Goal: Task Accomplishment & Management: Manage account settings

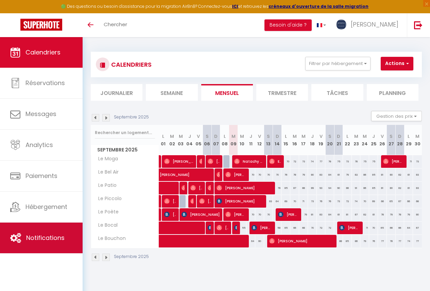
click at [53, 233] on span "Notifications" at bounding box center [45, 237] width 38 height 9
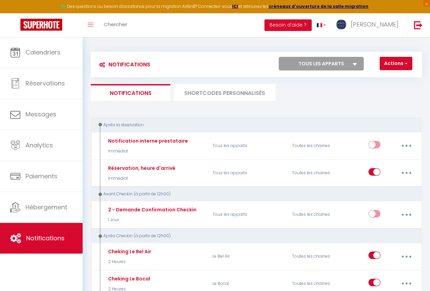
select select
checkbox input "false"
select select
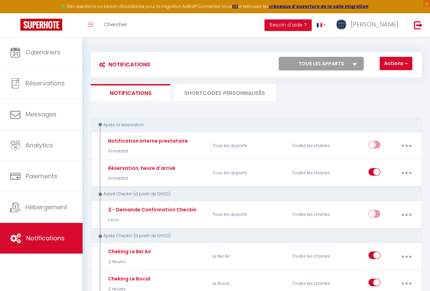
checkbox input "false"
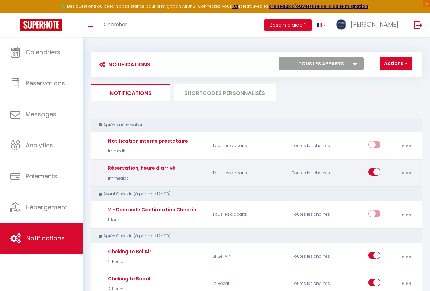
click at [405, 174] on button "button" at bounding box center [407, 172] width 18 height 13
click at [381, 188] on link "Editer" at bounding box center [388, 190] width 50 height 12
type input "Réservation, heure d'arrivé"
select select "Immédiat"
select select "if_booking_is_paid"
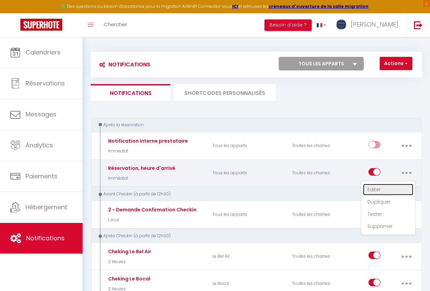
checkbox input "true"
checkbox input "false"
radio input "true"
type input "Réservation, heure d'arrivé"
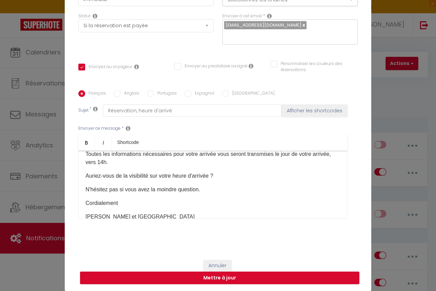
scroll to position [100, 0]
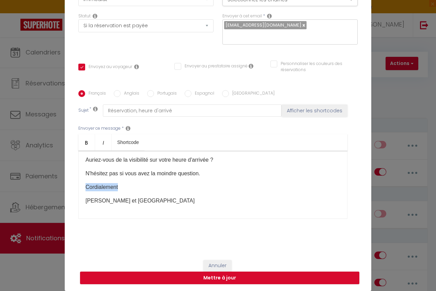
drag, startPoint x: 121, startPoint y: 188, endPoint x: 69, endPoint y: 184, distance: 52.2
click at [69, 184] on div "Titre * Réservation, heure d'arrivé Pour cet hébergement Sélectionner les héber…" at bounding box center [218, 91] width 306 height 326
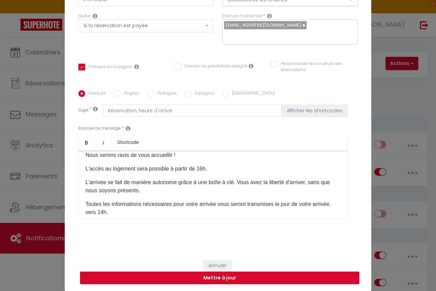
scroll to position [68, 0]
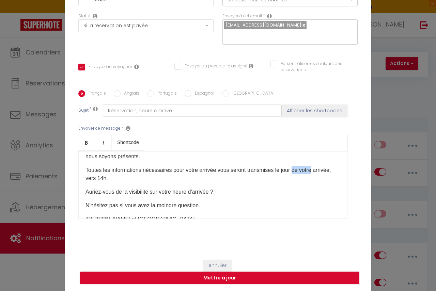
drag, startPoint x: 312, startPoint y: 171, endPoint x: 291, endPoint y: 169, distance: 21.2
click at [291, 169] on p "Toutes les informations nécessaires pour votre arrivée vous seront transmises l…" at bounding box center [212, 174] width 255 height 16
drag, startPoint x: 99, startPoint y: 178, endPoint x: 292, endPoint y: 171, distance: 193.0
click at [292, 171] on p "Toutes les informations nécessaires pour votre arrivée vous seront transmises l…" at bounding box center [212, 174] width 255 height 16
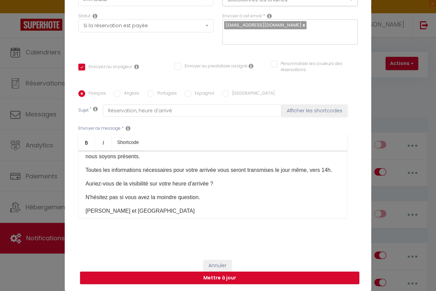
click at [247, 183] on p "Auriez-vous de la visibilité sur votre heure d'arrivée ?" at bounding box center [212, 184] width 255 height 8
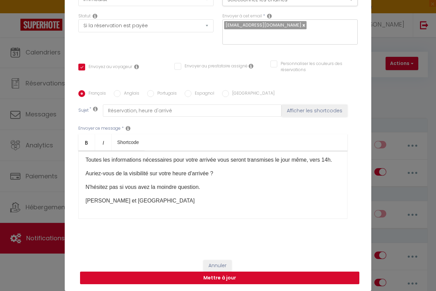
click at [217, 278] on button "Mettre à jour" at bounding box center [219, 278] width 279 height 13
checkbox input "true"
checkbox input "false"
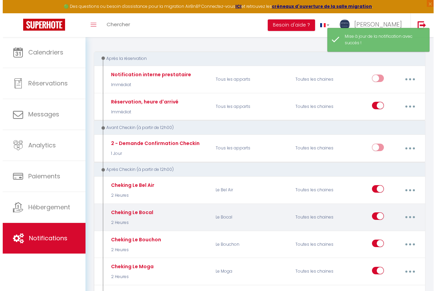
scroll to position [68, 0]
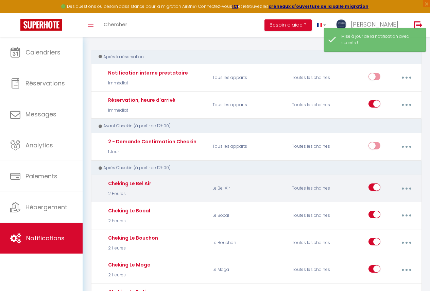
click at [408, 189] on button "button" at bounding box center [407, 188] width 18 height 13
click at [379, 207] on link "Editer" at bounding box center [388, 205] width 50 height 12
type input "Cheking Le Bel Air"
select select "3"
select select "2 Heures"
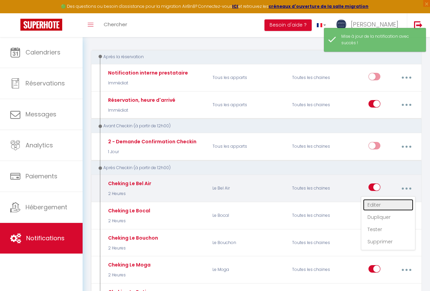
select select
checkbox input "true"
checkbox input "false"
radio input "true"
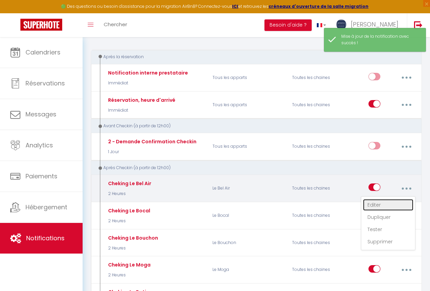
type input "Cheking Le Bel Air"
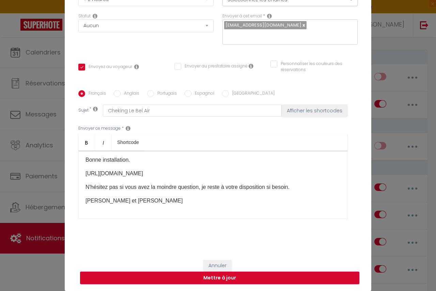
scroll to position [20, 0]
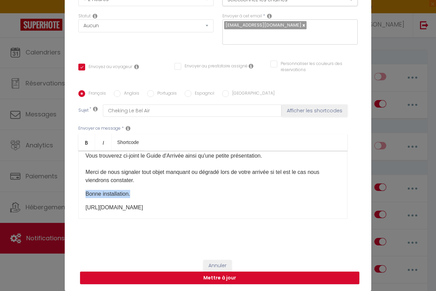
drag, startPoint x: 137, startPoint y: 194, endPoint x: 82, endPoint y: 193, distance: 55.5
click at [82, 193] on div "Bonjour, Vous trouverez ci-joint le Guide d'Arrivée ainsi qu'une petite présent…" at bounding box center [212, 185] width 269 height 68
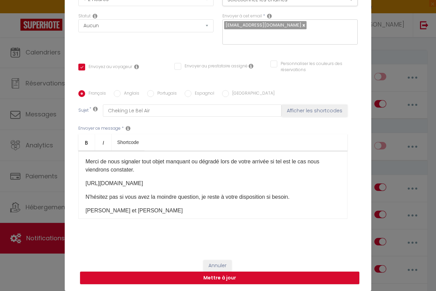
scroll to position [40, 0]
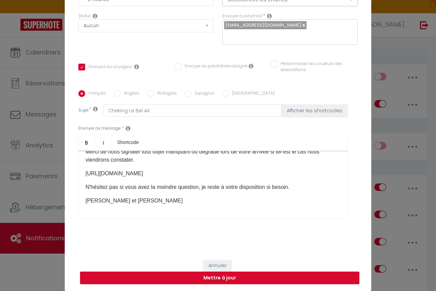
click at [298, 186] on p "N'hésitez pas si vous avez la moindre question, je reste à votre disposition si…" at bounding box center [212, 187] width 255 height 8
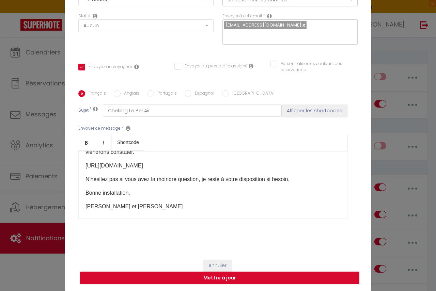
scroll to position [54, 0]
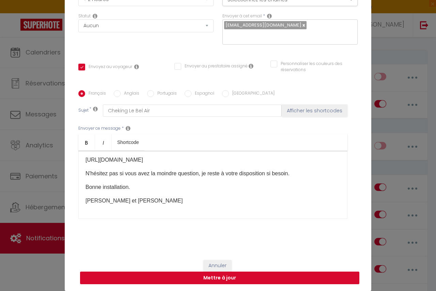
click at [223, 277] on button "Mettre à jour" at bounding box center [219, 278] width 279 height 13
checkbox input "true"
checkbox input "false"
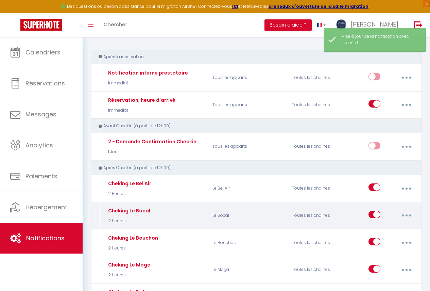
click at [405, 215] on button "button" at bounding box center [407, 215] width 18 height 13
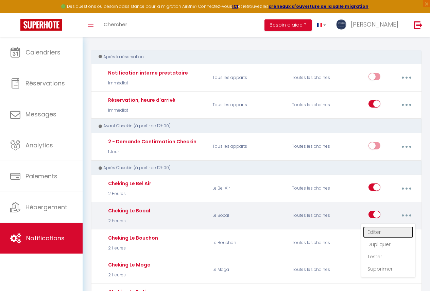
click at [378, 234] on link "Editer" at bounding box center [388, 232] width 50 height 12
type input "Cheking Le Bocal"
select select "3"
select select "2 Heures"
select select
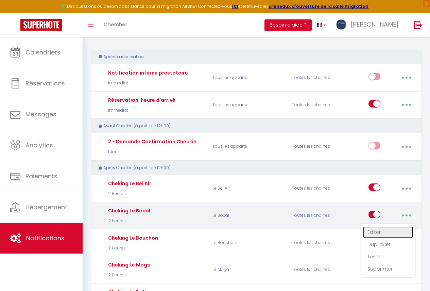
checkbox input "true"
checkbox input "false"
radio input "true"
type input "Cheking Le Bocal"
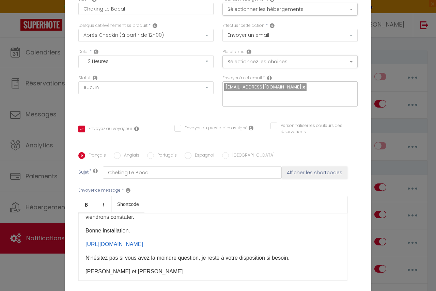
scroll to position [20, 0]
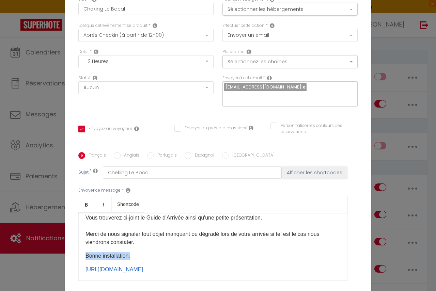
drag, startPoint x: 130, startPoint y: 197, endPoint x: 69, endPoint y: 193, distance: 61.7
click at [69, 193] on div "Titre * Cheking Le Bocal Pour cet hébergement Sélectionner les hébergements Tou…" at bounding box center [218, 152] width 306 height 326
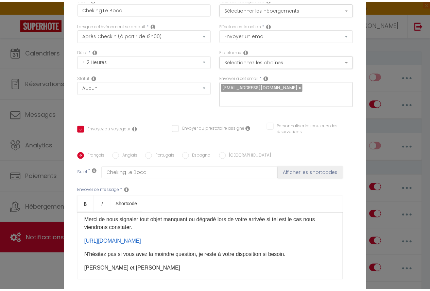
scroll to position [40, 0]
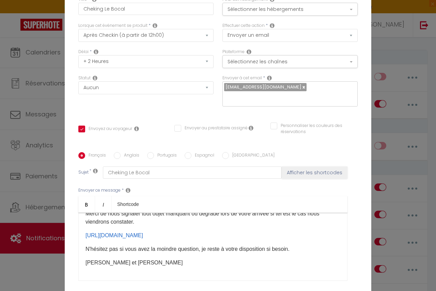
click at [294, 245] on p "N'hésitez pas si vous avez la moindre question, je reste à votre disposition si…" at bounding box center [212, 249] width 255 height 8
checkbox input "true"
checkbox input "false"
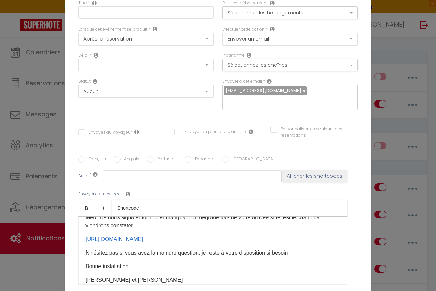
scroll to position [0, 0]
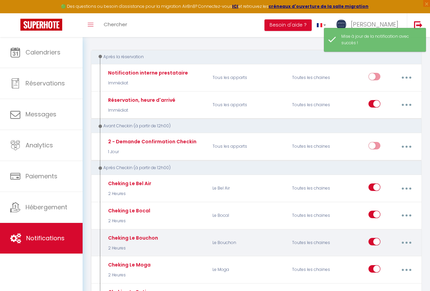
click at [407, 244] on button "button" at bounding box center [407, 242] width 18 height 13
click at [383, 258] on link "Editer" at bounding box center [388, 259] width 50 height 12
type input "Cheking Le Bouchon"
select select "3"
select select "2 Heures"
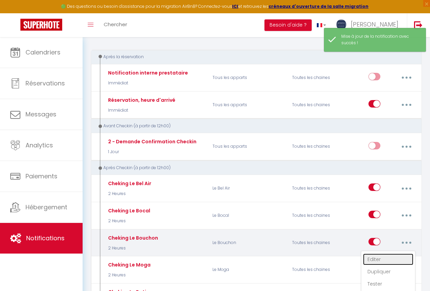
select select
checkbox input "true"
checkbox input "false"
radio input "true"
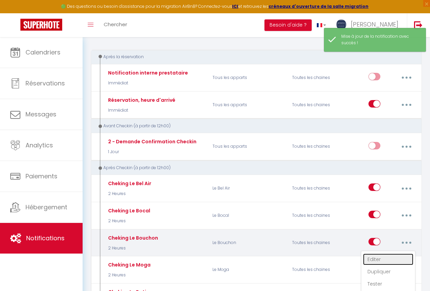
type input "Cheking Le Bouchon"
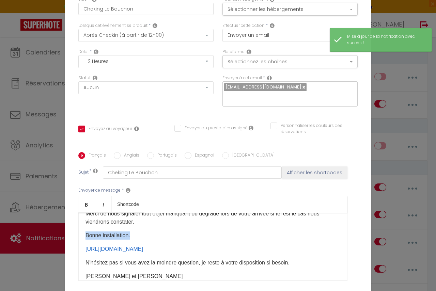
drag, startPoint x: 100, startPoint y: 176, endPoint x: 78, endPoint y: 176, distance: 22.1
click at [78, 213] on div "Bonjour, Vous trouverez ci-joint le Guide d'Arrivée ainsi qu'une petite présent…" at bounding box center [212, 247] width 269 height 68
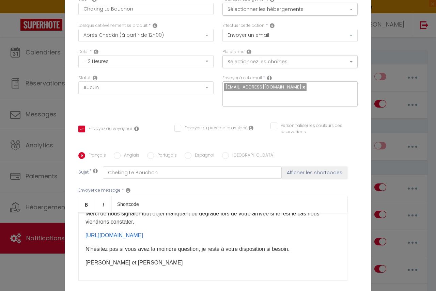
click at [321, 231] on p "https://drive.google.com/drive/folders/1B8EShvvqGwV9o-ZRDu0oVY8h9AXxYyX7?usp=sh…" at bounding box center [212, 235] width 255 height 8
click at [305, 245] on p "N'hésitez pas si vous avez la moindre question, je reste à votre disposition si…" at bounding box center [212, 249] width 255 height 8
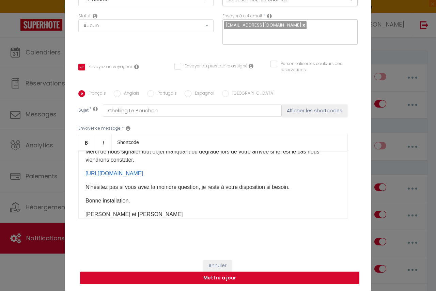
click at [234, 275] on button "Mettre à jour" at bounding box center [219, 278] width 279 height 13
checkbox input "true"
checkbox input "false"
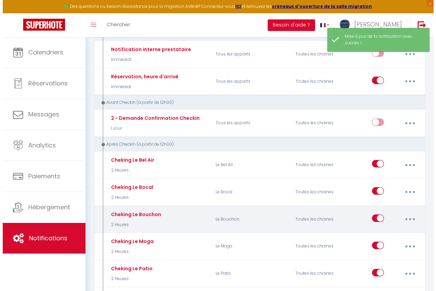
scroll to position [136, 0]
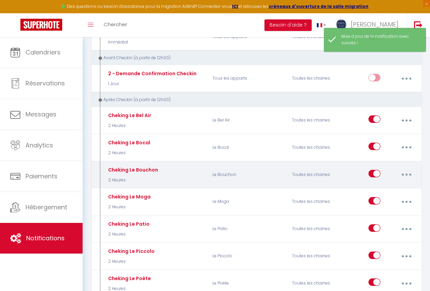
click at [404, 175] on button "button" at bounding box center [407, 174] width 18 height 13
click at [385, 195] on link "Editer" at bounding box center [388, 191] width 50 height 12
type input "Cheking Le Bouchon"
select select "3"
select select "2 Heures"
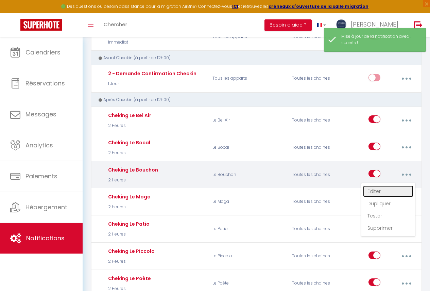
select select
checkbox input "true"
checkbox input "false"
radio input "true"
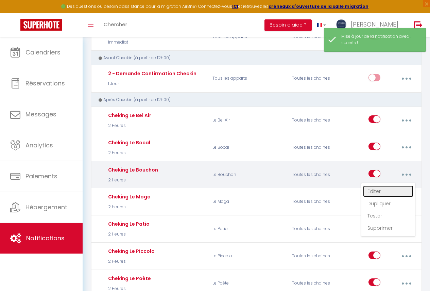
type input "Cheking Le Bouchon"
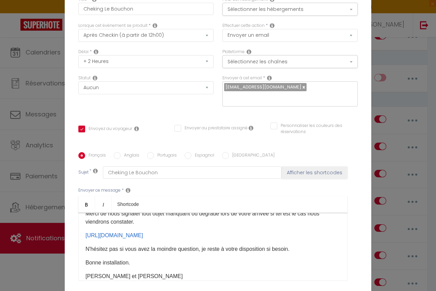
click at [409, 201] on div "Modifier la notification × Titre * Cheking Le Bouchon Pour cet hébergement Séle…" at bounding box center [218, 145] width 436 height 291
checkbox input "true"
checkbox input "false"
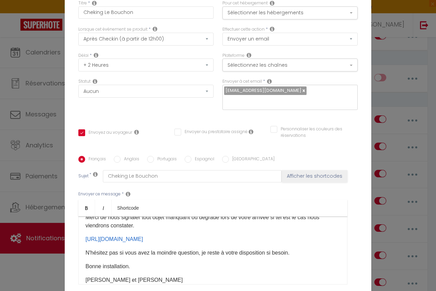
select select "1"
select select
checkbox input "false"
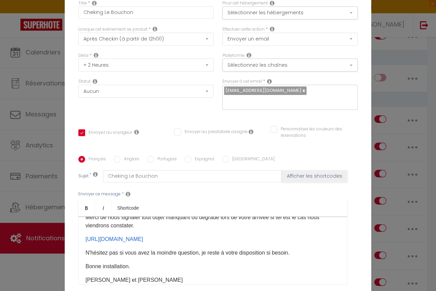
checkbox input "false"
radio input "false"
select select
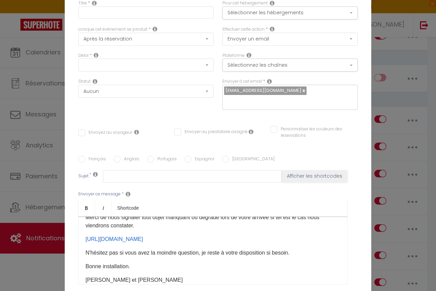
checkbox input "false"
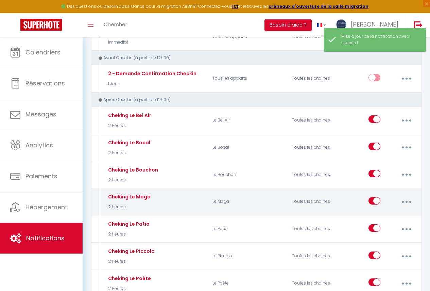
click at [406, 203] on button "button" at bounding box center [407, 201] width 18 height 13
click at [385, 218] on link "Editer" at bounding box center [388, 218] width 50 height 12
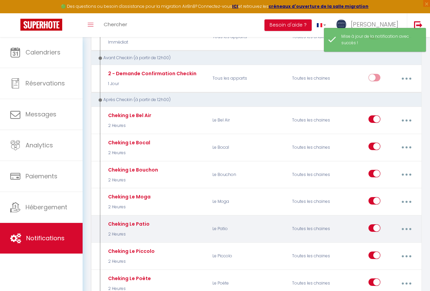
type input "Cheking Le Moga"
select select "3"
select select "2 Heures"
select select
checkbox input "true"
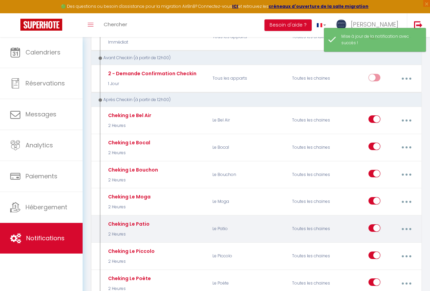
checkbox input "false"
radio input "true"
type input "Cheking Le Moga"
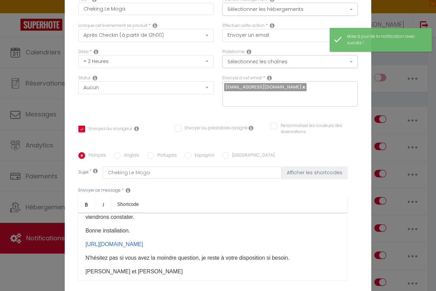
scroll to position [20, 0]
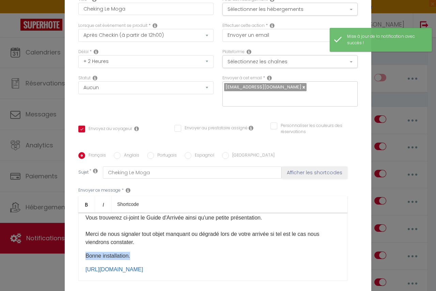
drag, startPoint x: 108, startPoint y: 198, endPoint x: 68, endPoint y: 197, distance: 39.8
click at [68, 197] on div "Titre * Cheking Le Moga Pour cet hébergement Sélectionner les hébergements Tous…" at bounding box center [218, 152] width 306 height 326
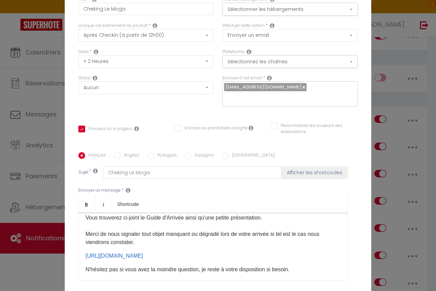
click at [303, 265] on p "N'hésitez pas si vous avez la moindre question, je reste à votre disposition si…" at bounding box center [212, 269] width 255 height 8
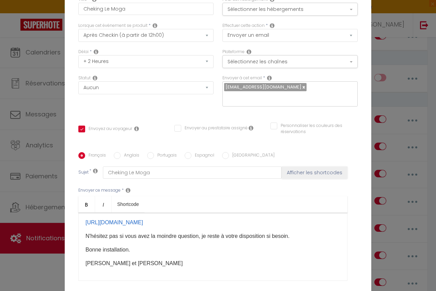
scroll to position [54, 0]
checkbox input "true"
checkbox input "false"
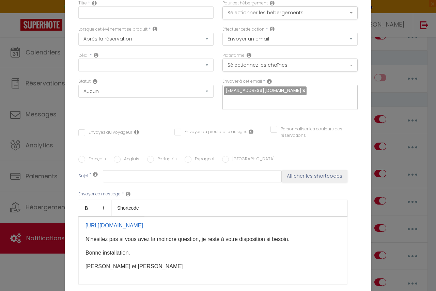
scroll to position [0, 0]
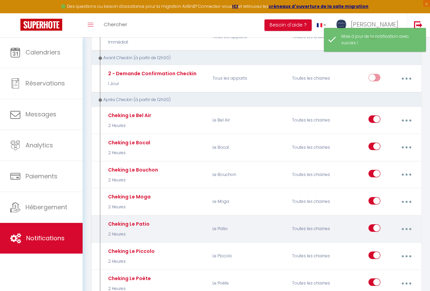
click at [403, 227] on button "button" at bounding box center [407, 229] width 18 height 13
click at [393, 245] on link "Editer" at bounding box center [388, 246] width 50 height 12
type input "Cheking Le Patio"
select select "3"
select select "2 Heures"
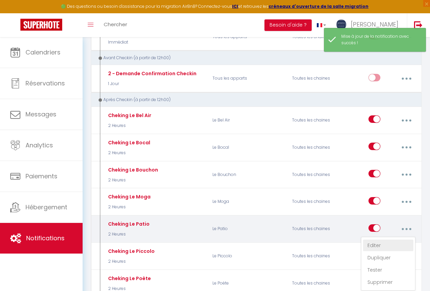
select select
checkbox input "true"
checkbox input "false"
radio input "true"
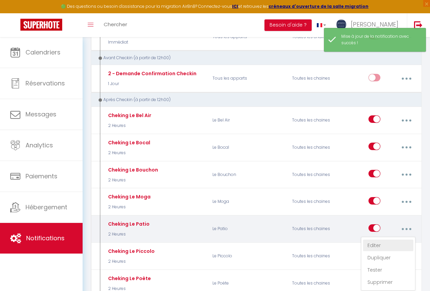
type input "Cheking Le Patio"
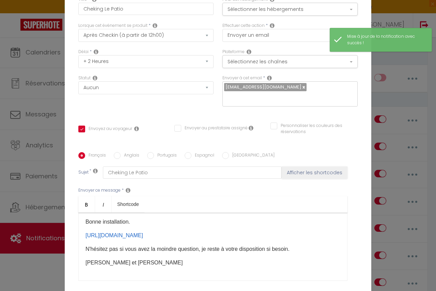
click at [136, 218] on p "Bonne installation." at bounding box center [212, 222] width 255 height 8
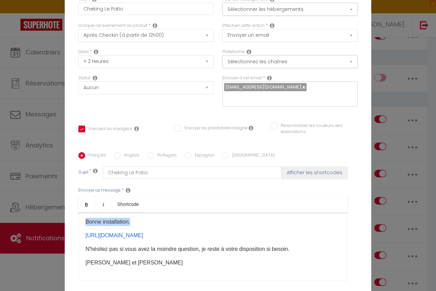
drag, startPoint x: 140, startPoint y: 163, endPoint x: 58, endPoint y: 162, distance: 81.7
click at [58, 162] on div "Modifier la notification × Titre * Cheking Le Patio Pour cet hébergement Sélect…" at bounding box center [218, 145] width 436 height 291
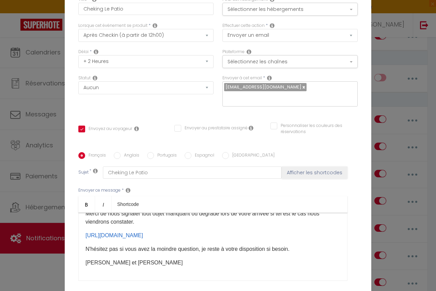
click at [306, 245] on p "N'hésitez pas si vous avez la moindre question, je reste à votre disposition si…" at bounding box center [212, 249] width 255 height 8
checkbox input "true"
checkbox input "false"
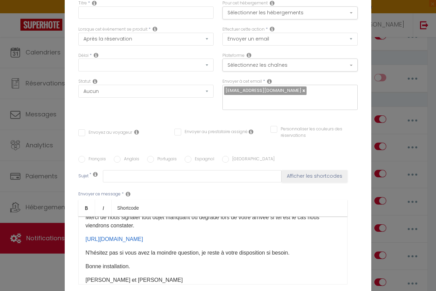
scroll to position [0, 0]
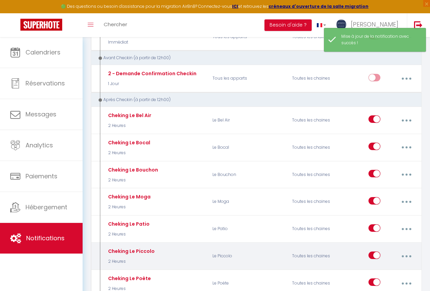
click at [406, 255] on button "button" at bounding box center [407, 256] width 18 height 13
click at [378, 273] on link "Editer" at bounding box center [388, 273] width 50 height 12
type input "Cheking Le Piccolo"
select select "3"
select select "2 Heures"
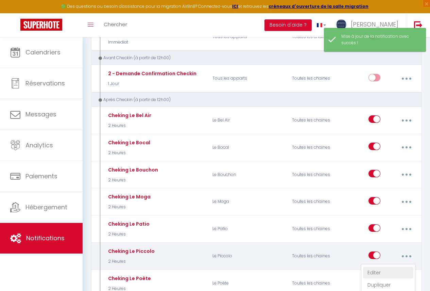
select select
checkbox input "true"
checkbox input "false"
radio input "true"
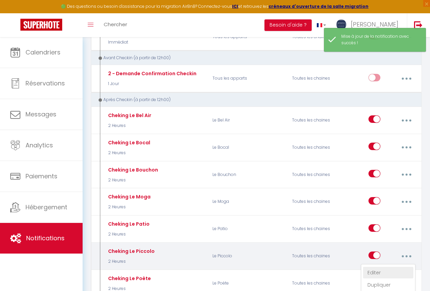
type input "Cheking Le Piccolo"
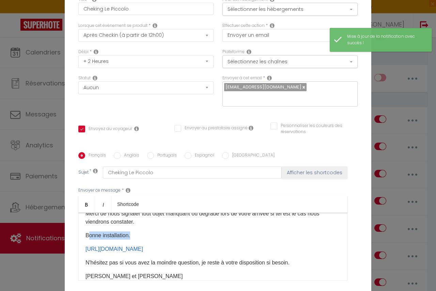
drag, startPoint x: 155, startPoint y: 178, endPoint x: 79, endPoint y: 174, distance: 76.6
click at [85, 231] on p "Bonne installation." at bounding box center [212, 235] width 255 height 8
click at [147, 231] on p "Bonne installation." at bounding box center [212, 235] width 255 height 8
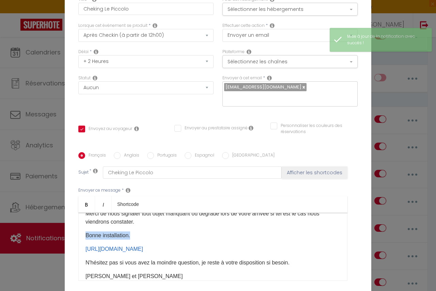
drag, startPoint x: 150, startPoint y: 178, endPoint x: 71, endPoint y: 179, distance: 78.9
click at [72, 179] on div "Titre * Cheking Le Piccolo Pour cet hébergement Sélectionner les hébergements T…" at bounding box center [218, 152] width 306 height 326
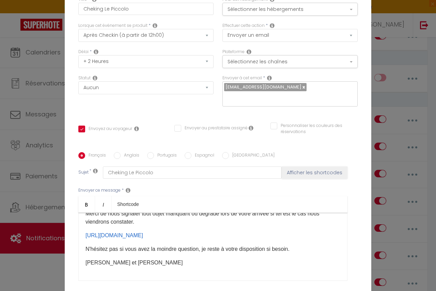
click at [298, 245] on p "N'hésitez pas si vous avez la moindre question, je reste à votre disposition si…" at bounding box center [212, 249] width 255 height 8
checkbox input "true"
checkbox input "false"
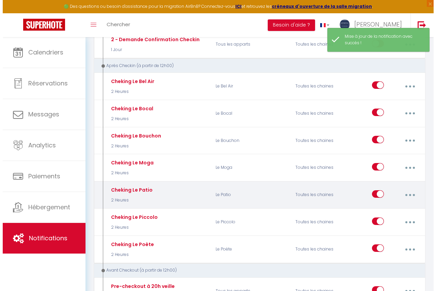
scroll to position [204, 0]
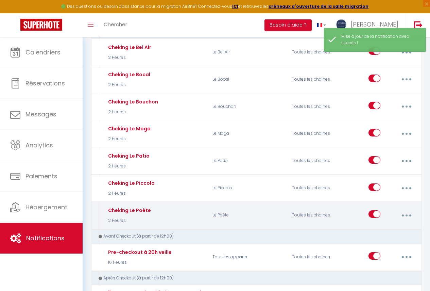
click at [409, 217] on button "button" at bounding box center [407, 215] width 18 height 13
click at [377, 233] on link "Editer" at bounding box center [388, 232] width 50 height 12
type input "Cheking Le Poète"
select select "3"
select select "2 Heures"
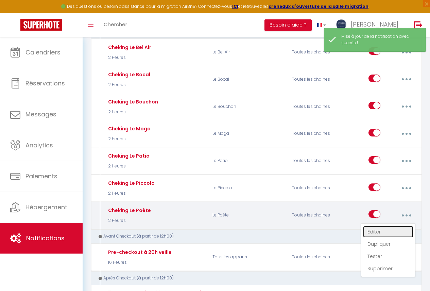
select select
checkbox input "true"
checkbox input "false"
radio input "true"
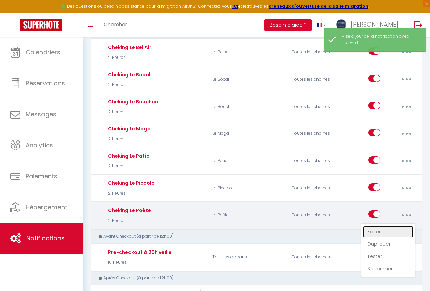
type input "Cheking Le Poète"
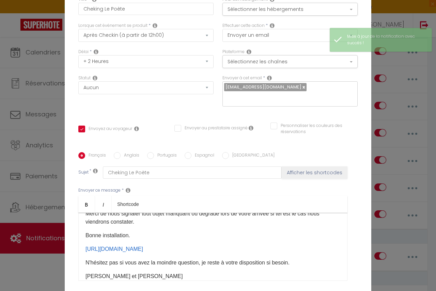
click at [145, 231] on p "Bonne installation." at bounding box center [212, 235] width 255 height 8
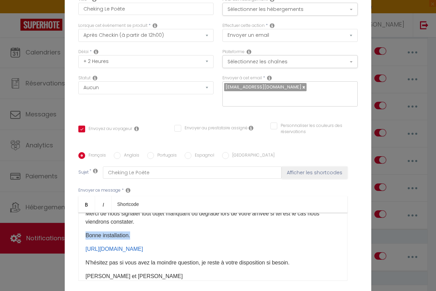
drag, startPoint x: 147, startPoint y: 178, endPoint x: 62, endPoint y: 176, distance: 84.4
click at [65, 176] on div "Titre * Cheking Le Poète Pour cet hébergement Sélectionner les hébergements Tou…" at bounding box center [218, 152] width 306 height 326
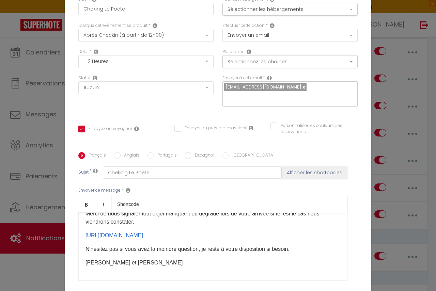
click at [304, 245] on p "N'hésitez pas si vous avez la moindre question, je reste à votre disposition si…" at bounding box center [212, 249] width 255 height 8
checkbox input "true"
checkbox input "false"
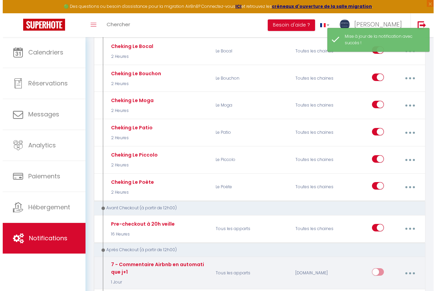
scroll to position [272, 0]
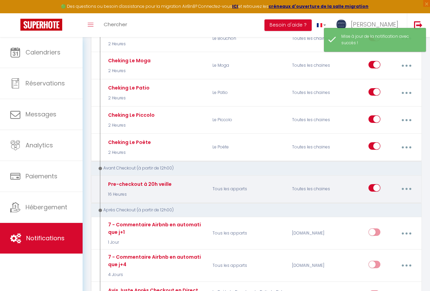
click at [409, 188] on button "button" at bounding box center [407, 188] width 18 height 13
click at [378, 206] on link "Editer" at bounding box center [388, 206] width 50 height 12
type input "Pre-checkout à 20h veille"
select select "4"
select select "16 Heures"
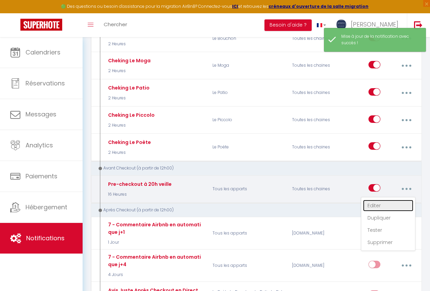
select select
checkbox input "true"
checkbox input "false"
radio input "true"
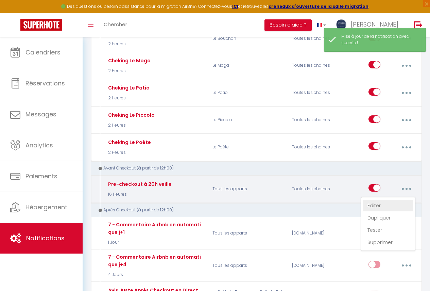
type input "Procédure pour votre départ"
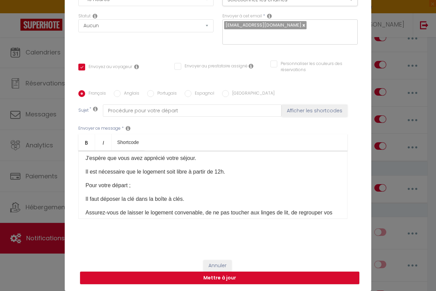
scroll to position [34, 0]
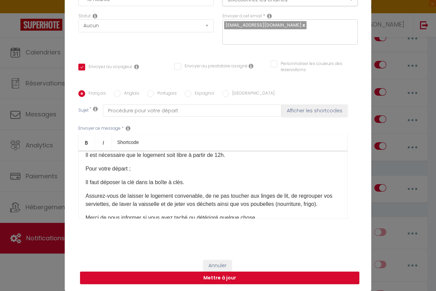
click at [130, 204] on p "Assurez-vous de laisser le logement convenable, de ne pas toucher aux linges de…" at bounding box center [212, 200] width 255 height 16
click at [199, 205] on p "Assurez-vous de laisser le logement convenable, de ne pas toucher aux linges de…" at bounding box center [212, 200] width 255 height 16
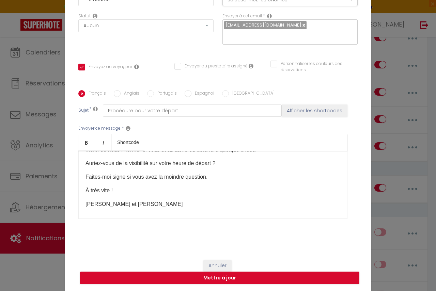
scroll to position [114, 0]
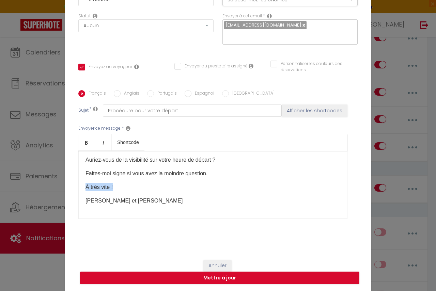
drag, startPoint x: 122, startPoint y: 187, endPoint x: 70, endPoint y: 188, distance: 52.1
click at [70, 188] on div "Titre * Pre-checkout à 20h veille Pour cet hébergement Sélectionner les héberge…" at bounding box center [218, 91] width 306 height 326
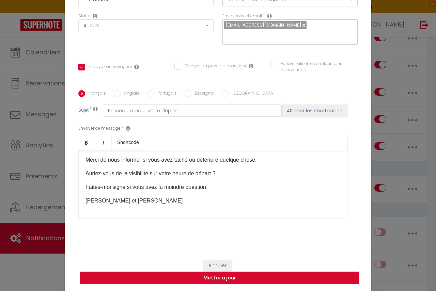
click at [241, 275] on button "Mettre à jour" at bounding box center [219, 278] width 279 height 13
checkbox input "true"
checkbox input "false"
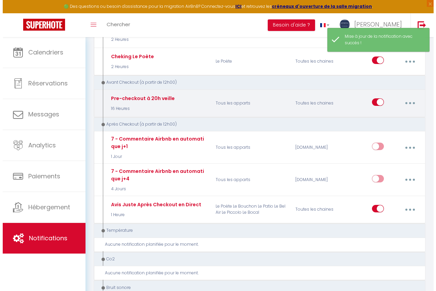
scroll to position [374, 0]
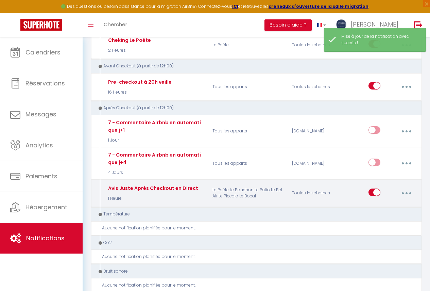
click at [407, 193] on icon "button" at bounding box center [407, 193] width 2 height 2
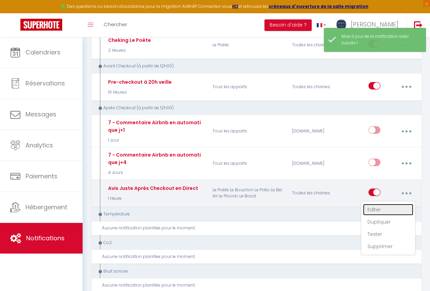
click at [379, 210] on link "Editer" at bounding box center [388, 210] width 50 height 12
type input "Avis Juste Après Checkout en Direct"
select select "5"
select select "1 Heure"
select select
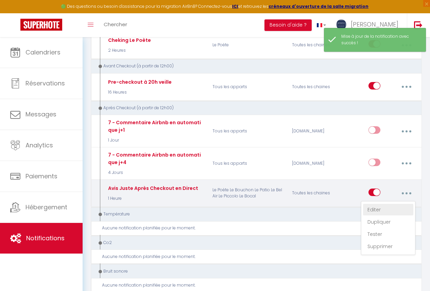
checkbox input "true"
checkbox input "false"
radio input "true"
type input "Avis après Checkout"
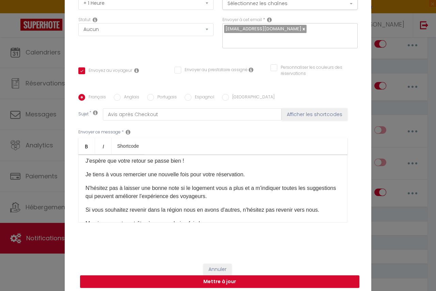
scroll to position [34, 0]
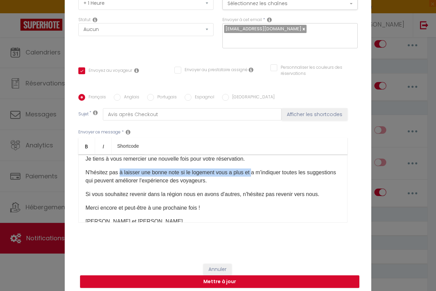
drag, startPoint x: 248, startPoint y: 172, endPoint x: 116, endPoint y: 173, distance: 132.7
click at [116, 173] on p "N'hésitez pas à laisser une bonne note si le logement vous a plus et a m'indiqu…" at bounding box center [212, 176] width 255 height 16
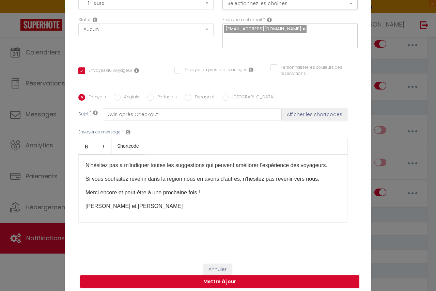
scroll to position [43, 0]
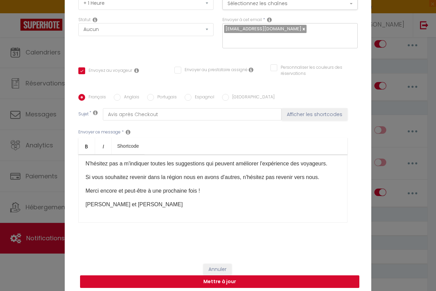
click at [237, 281] on button "Mettre à jour" at bounding box center [219, 281] width 279 height 13
checkbox input "true"
checkbox input "false"
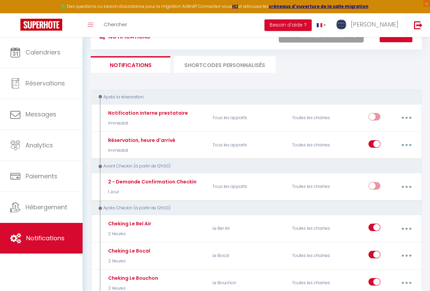
scroll to position [0, 0]
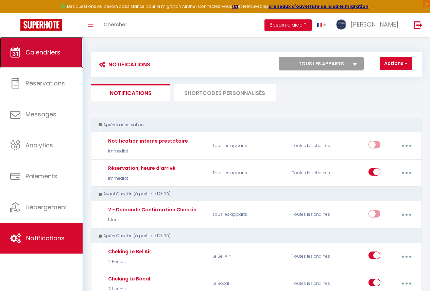
click at [58, 56] on span "Calendriers" at bounding box center [43, 52] width 35 height 9
